Goal: Task Accomplishment & Management: Manage account settings

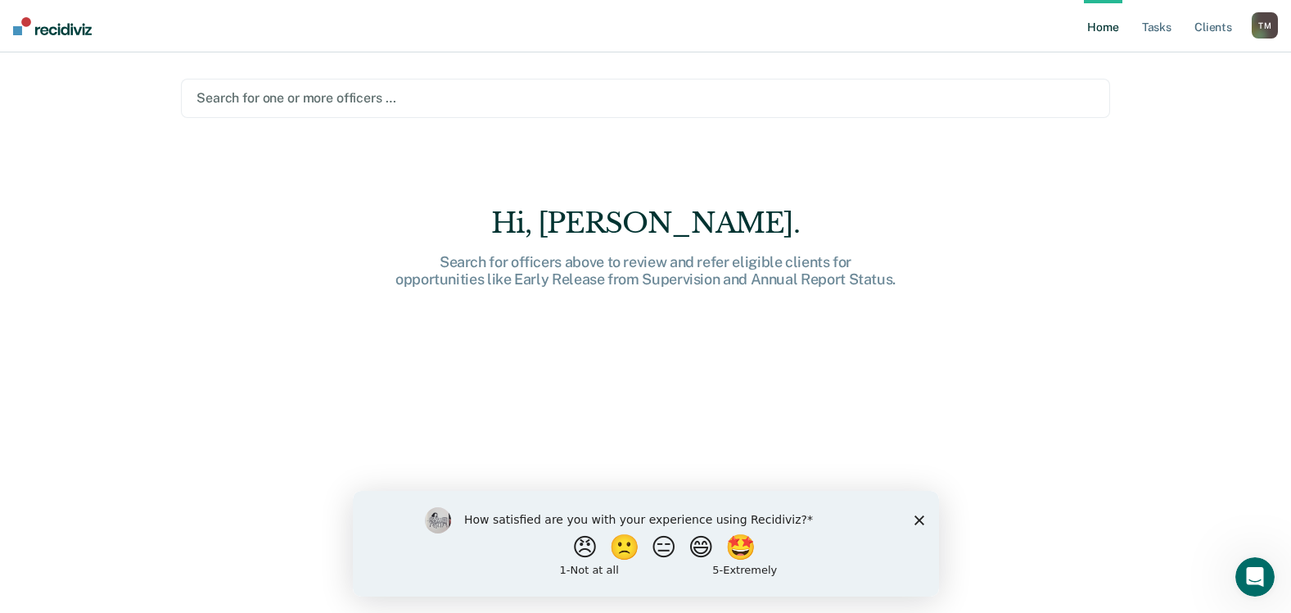
click at [831, 97] on div at bounding box center [646, 97] width 898 height 19
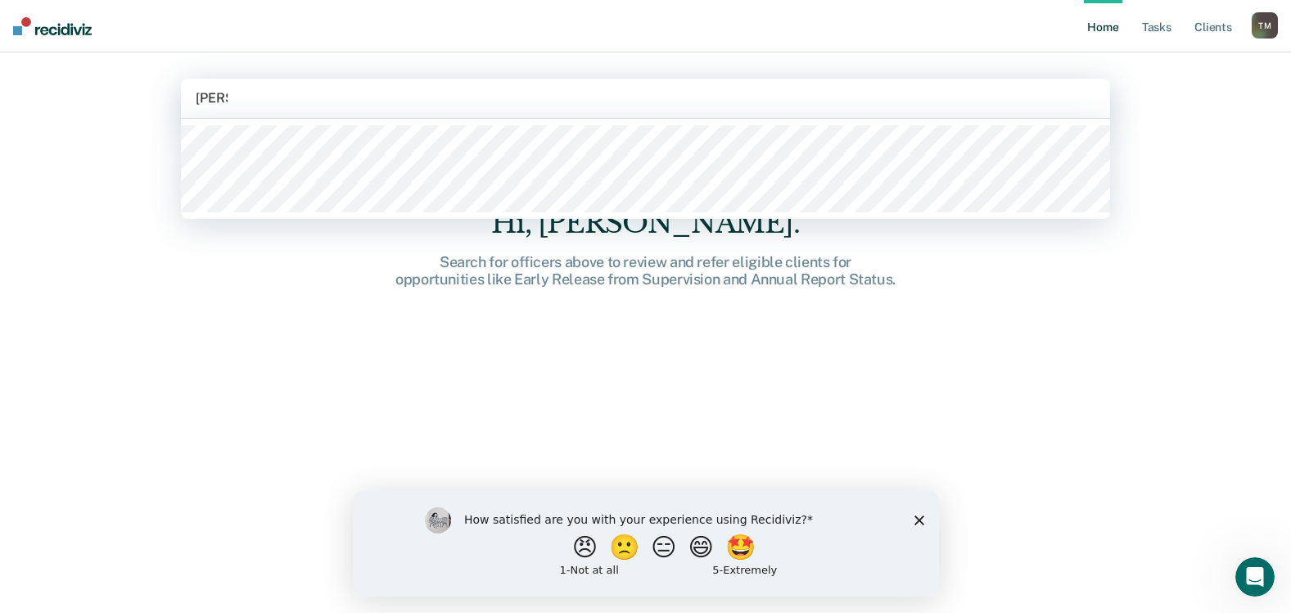
type input "[PERSON_NAME]"
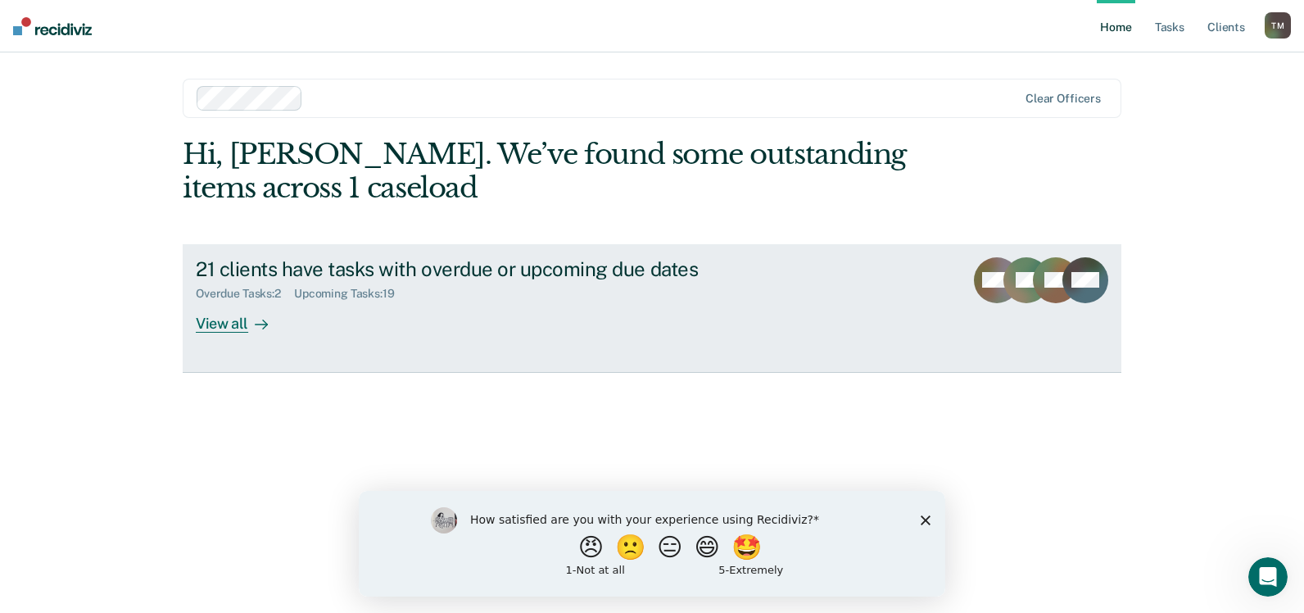
click at [222, 325] on div "View all" at bounding box center [242, 317] width 92 height 32
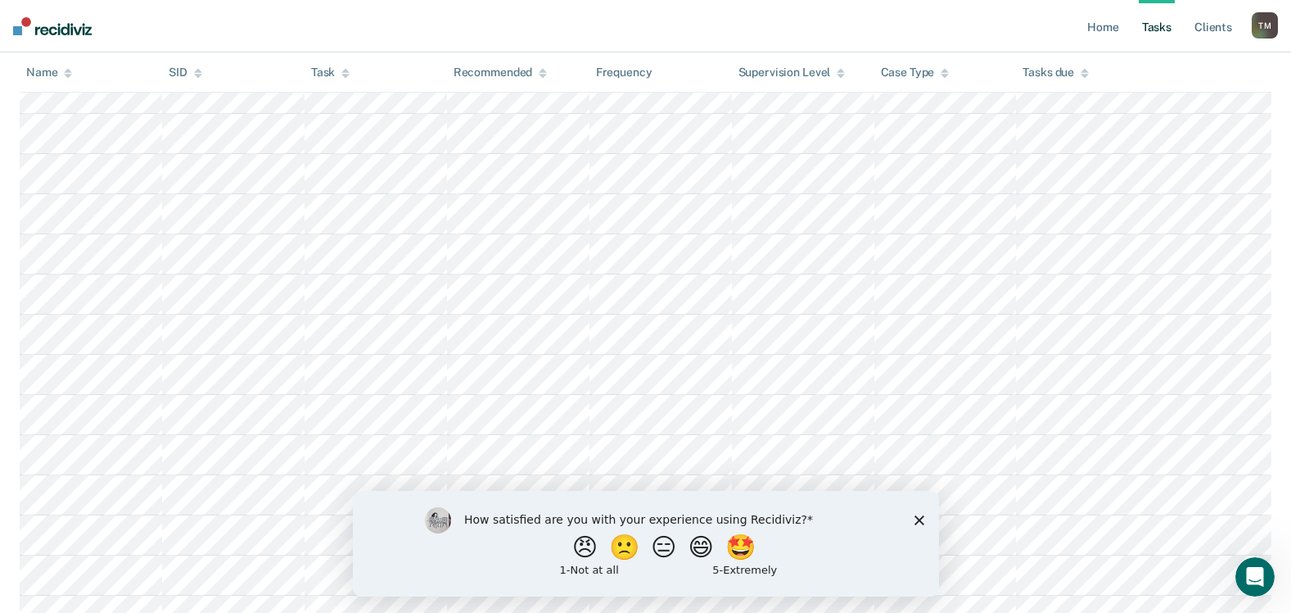
scroll to position [337, 0]
click at [920, 519] on polygon "Close survey" at bounding box center [919, 519] width 10 height 10
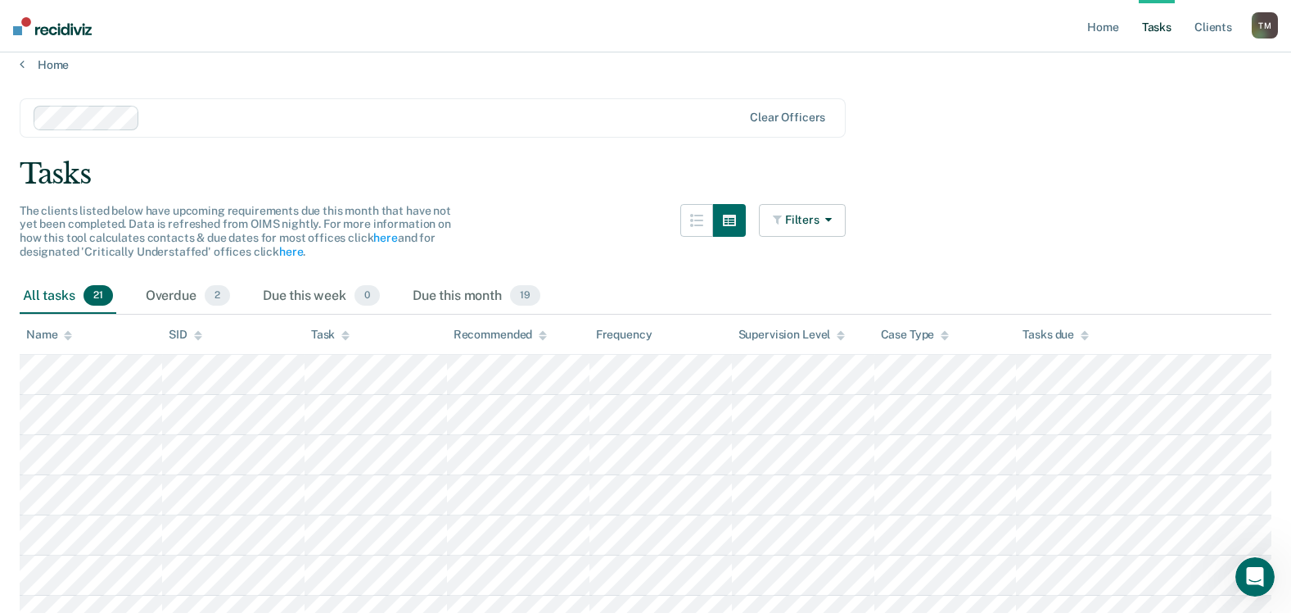
scroll to position [10, 0]
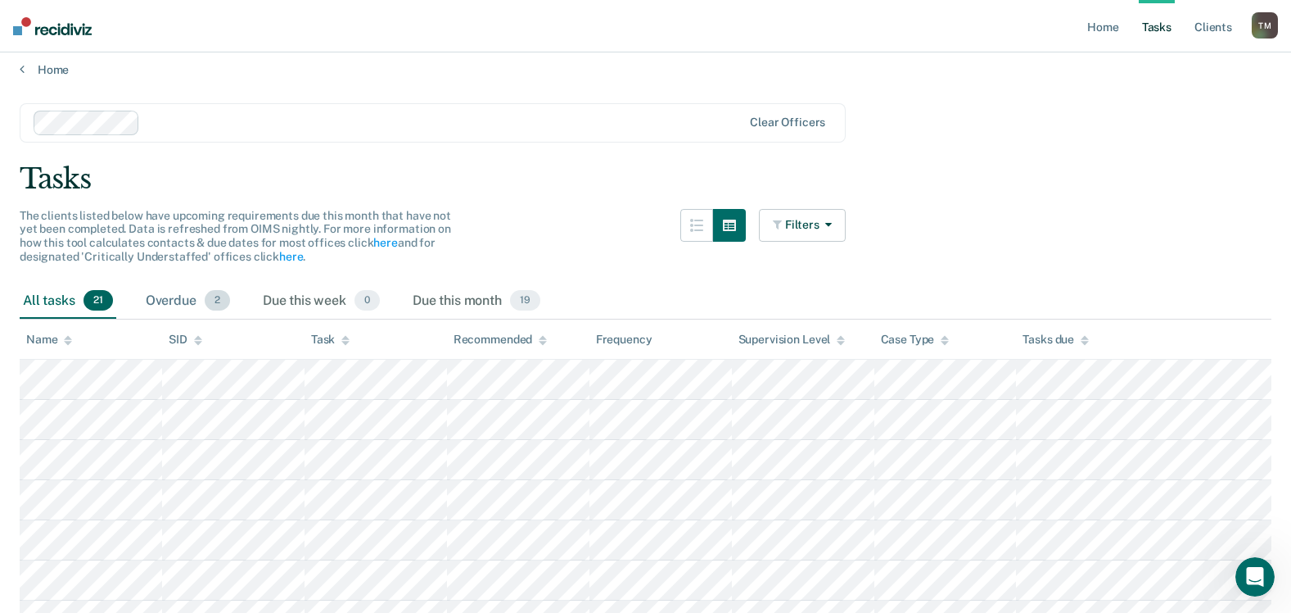
click at [170, 296] on div "Overdue 2" at bounding box center [187, 301] width 91 height 36
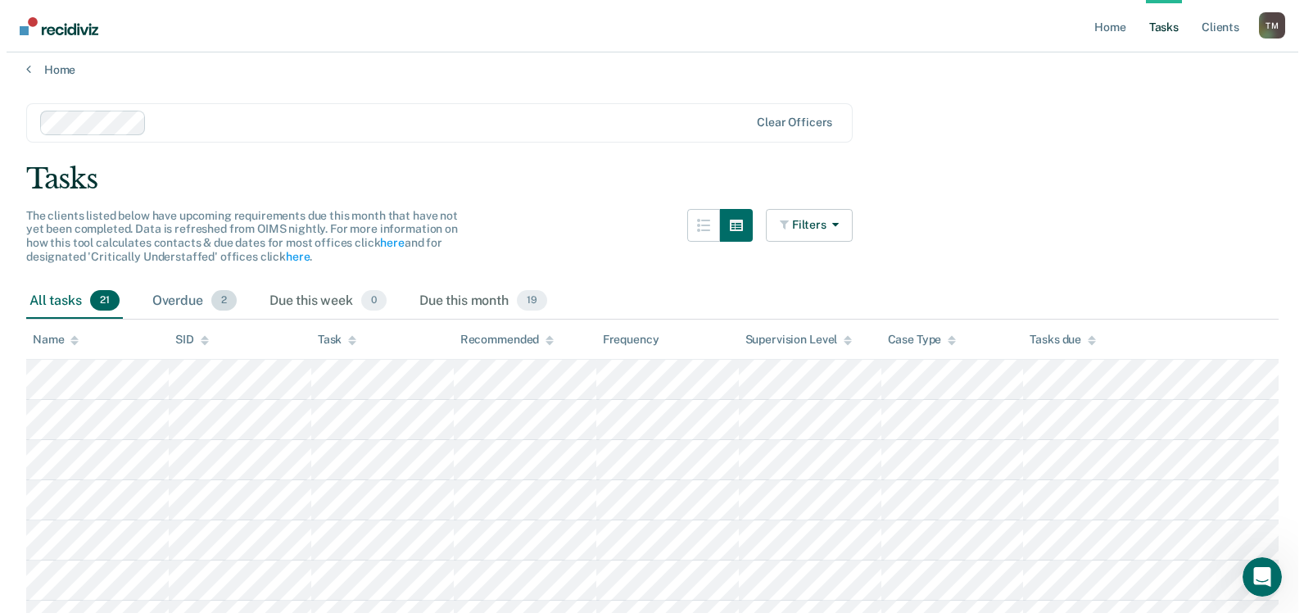
scroll to position [0, 0]
